Goal: Navigation & Orientation: Find specific page/section

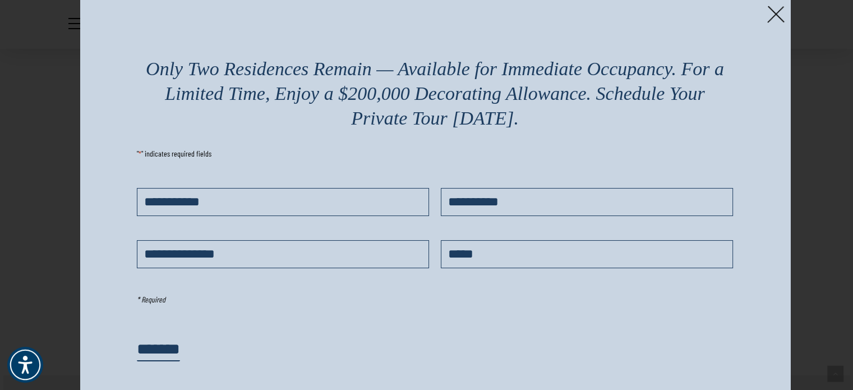
scroll to position [1968, 0]
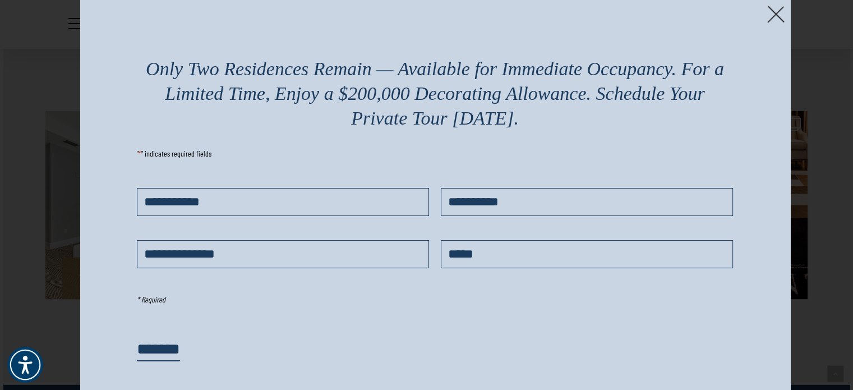
click at [770, 11] on img at bounding box center [775, 14] width 17 height 17
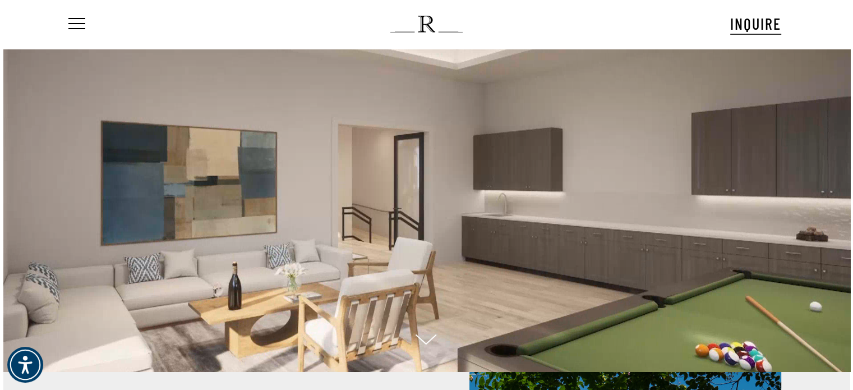
scroll to position [0, 0]
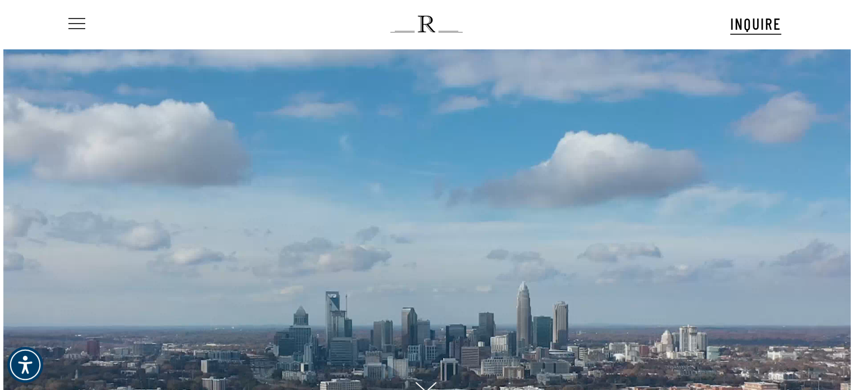
click at [74, 24] on span "Navigation Menu" at bounding box center [77, 24] width 12 height 16
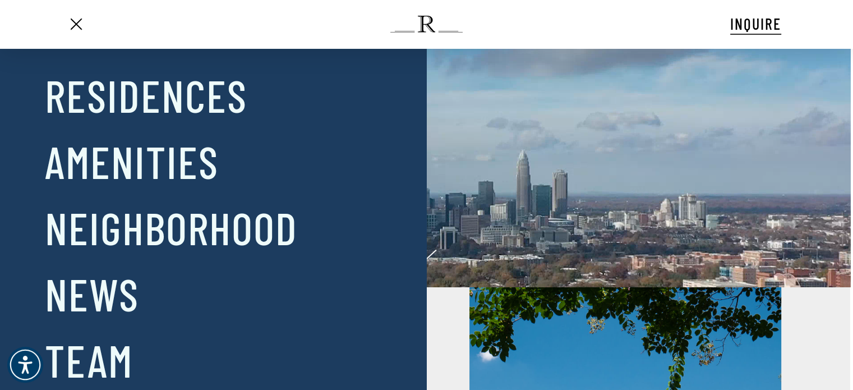
scroll to position [144, 0]
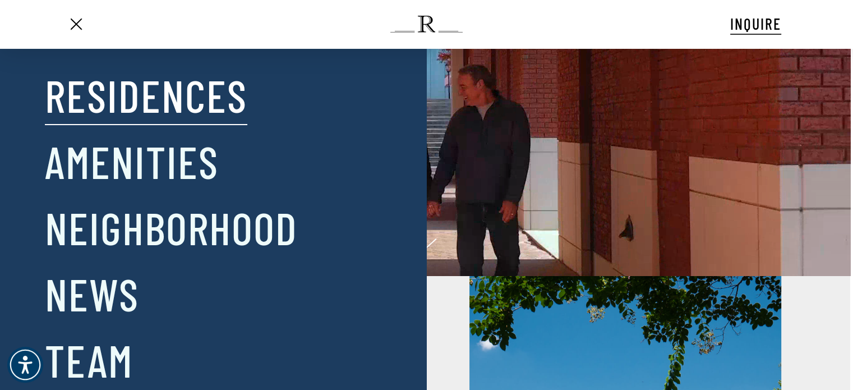
click at [127, 98] on link "Residences" at bounding box center [146, 95] width 202 height 58
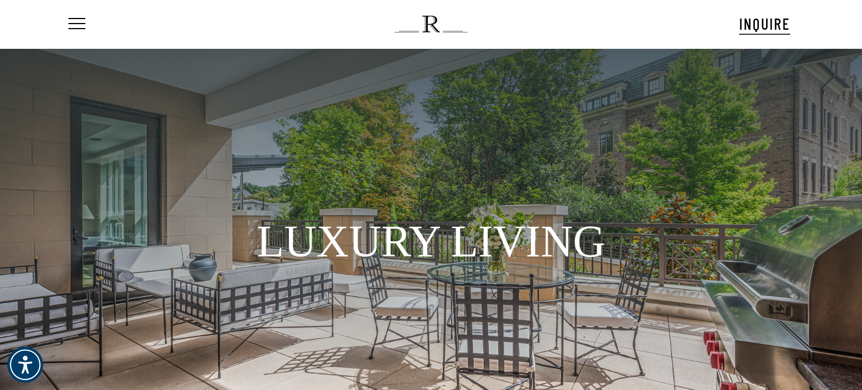
click at [731, 98] on div at bounding box center [431, 220] width 862 height 342
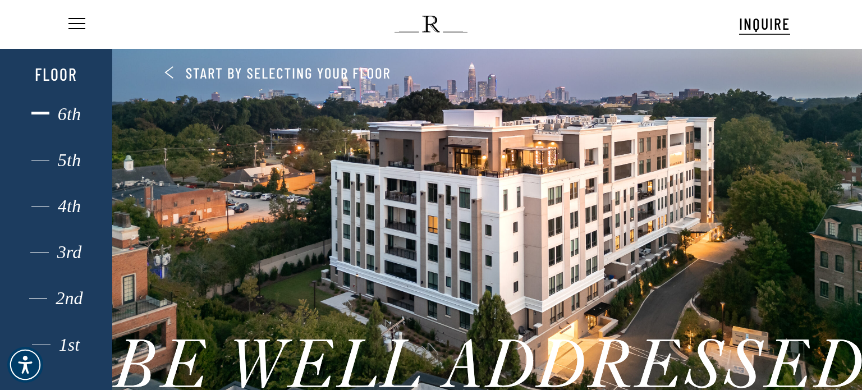
click at [69, 111] on div "6th" at bounding box center [55, 114] width 77 height 15
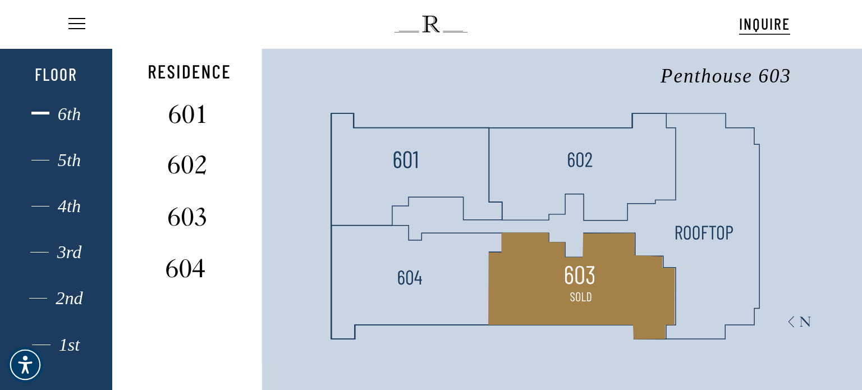
click at [581, 282] on img at bounding box center [580, 275] width 30 height 30
click at [625, 292] on polygon at bounding box center [582, 286] width 186 height 107
